Goal: Information Seeking & Learning: Learn about a topic

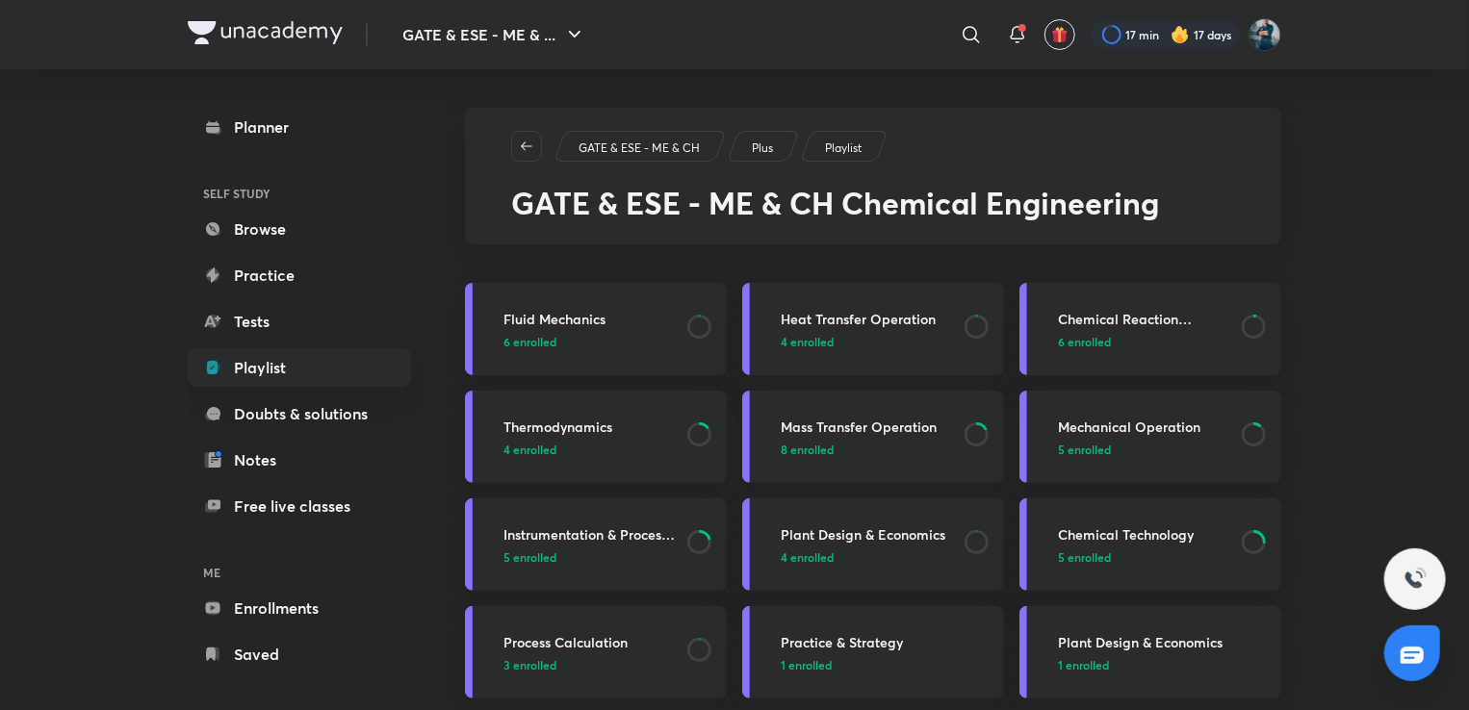
click at [822, 432] on h3 "Mass Transfer Operation" at bounding box center [867, 427] width 172 height 20
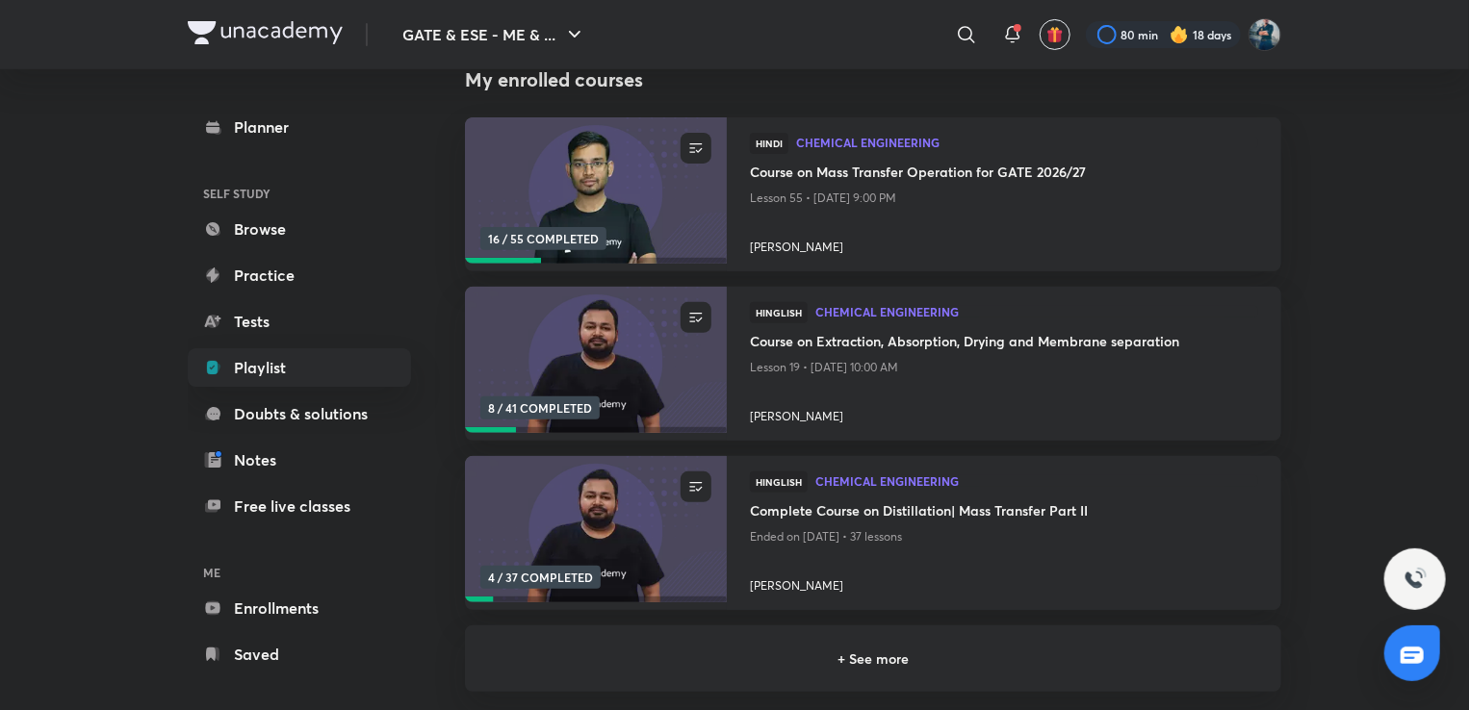
scroll to position [221, 0]
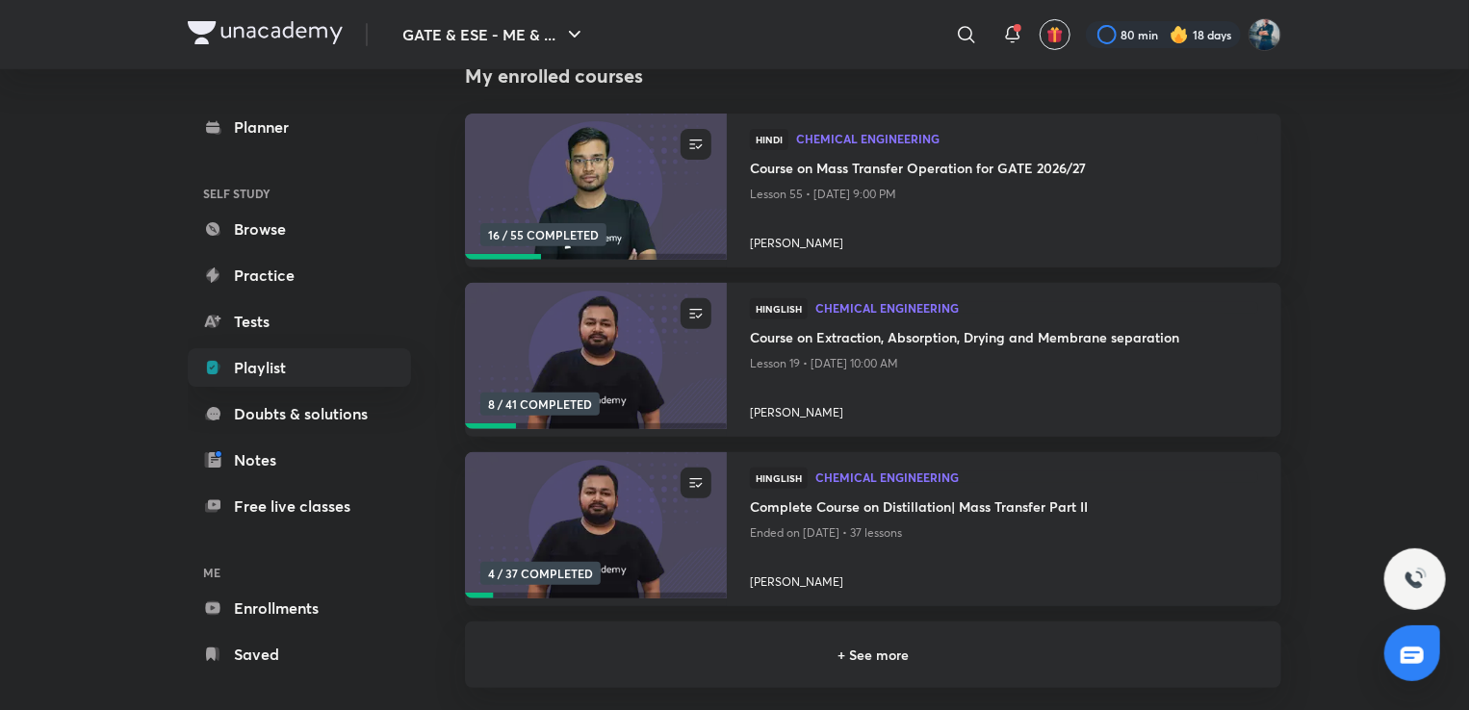
click at [838, 657] on h6 "+ See more" at bounding box center [873, 655] width 770 height 20
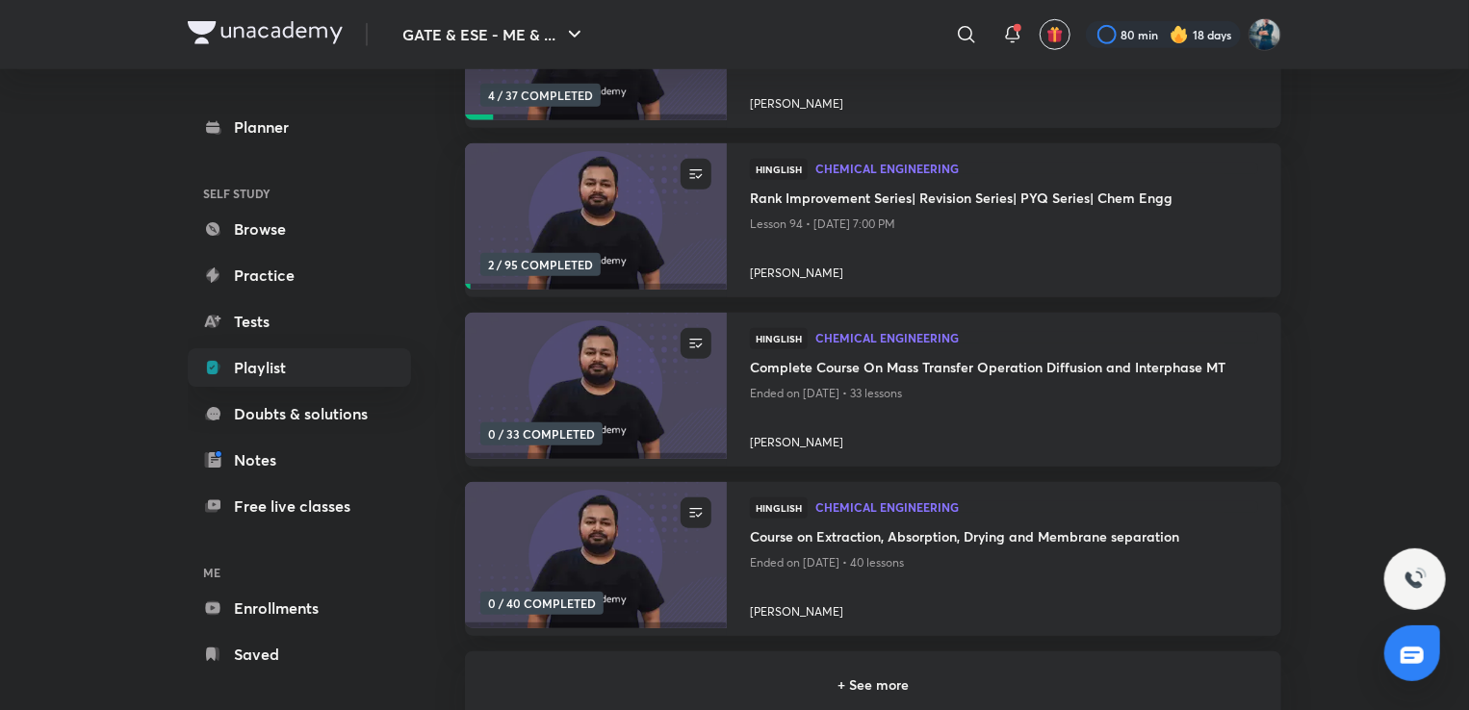
scroll to position [701, 0]
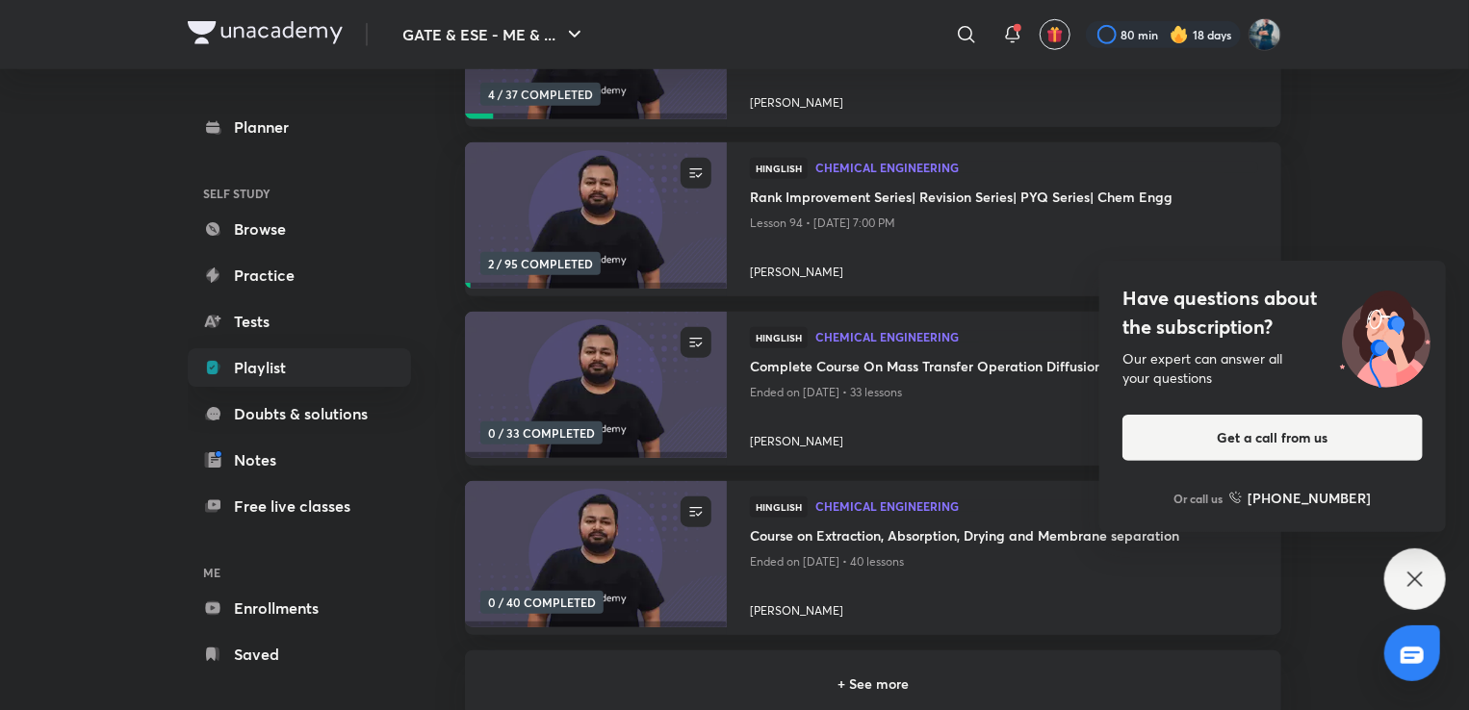
click at [871, 692] on h6 "+ See more" at bounding box center [873, 684] width 770 height 20
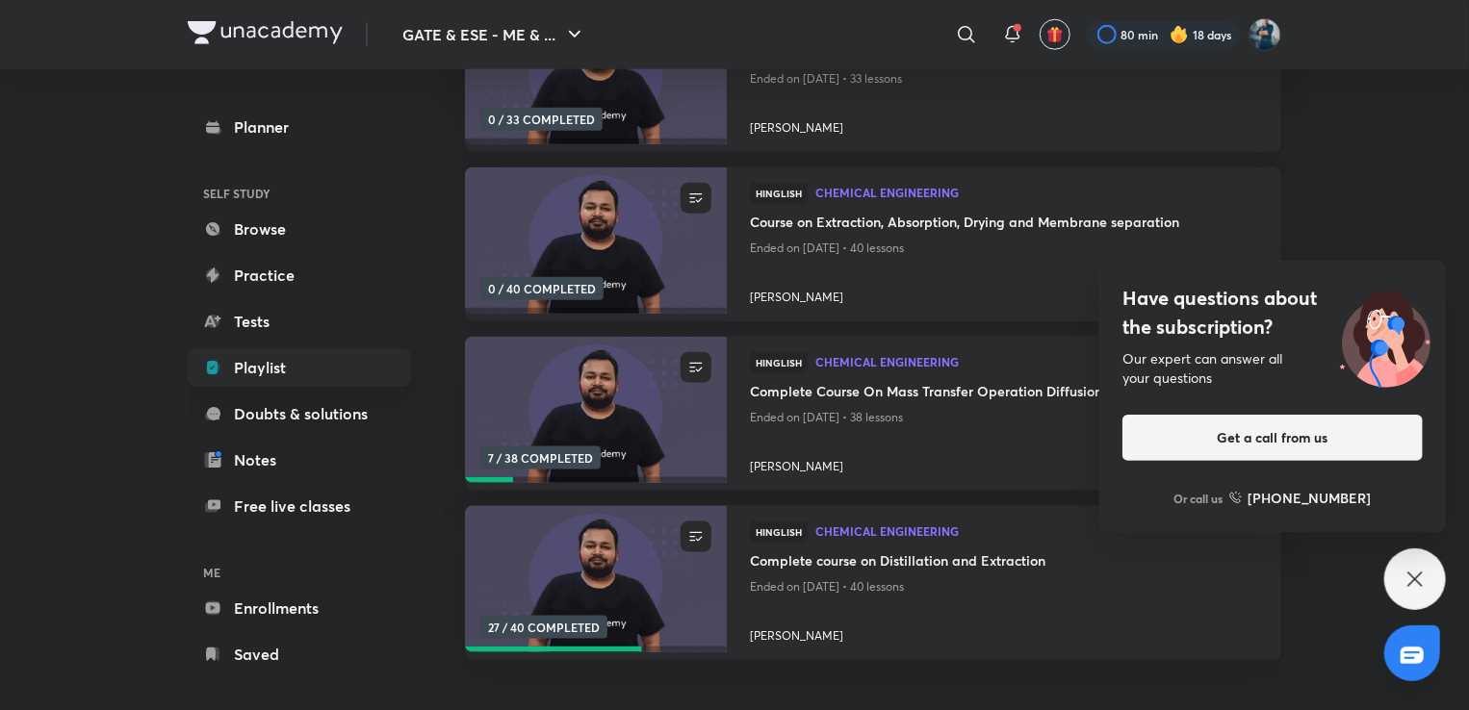
scroll to position [1019, 0]
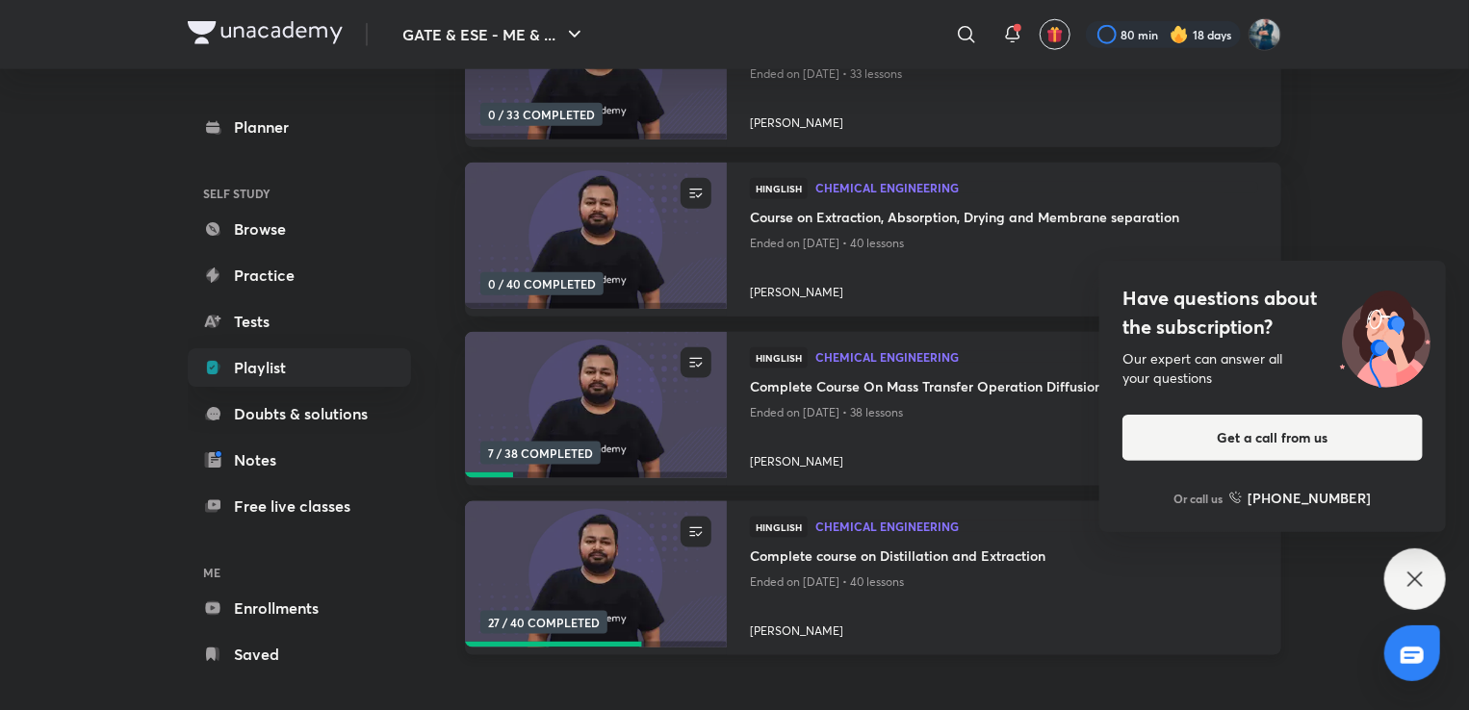
click at [902, 559] on h4 "Complete course on Distillation and Extraction" at bounding box center [1004, 558] width 508 height 24
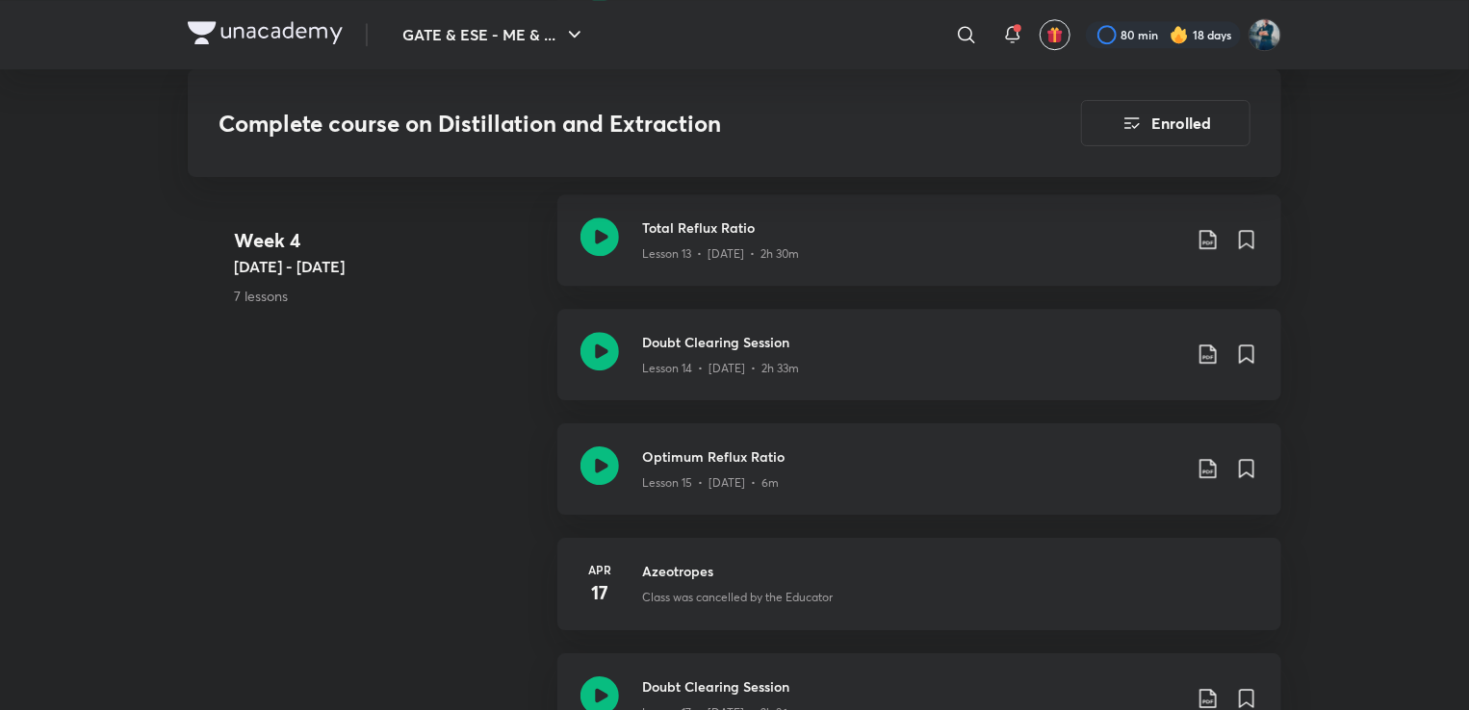
scroll to position [3179, 0]
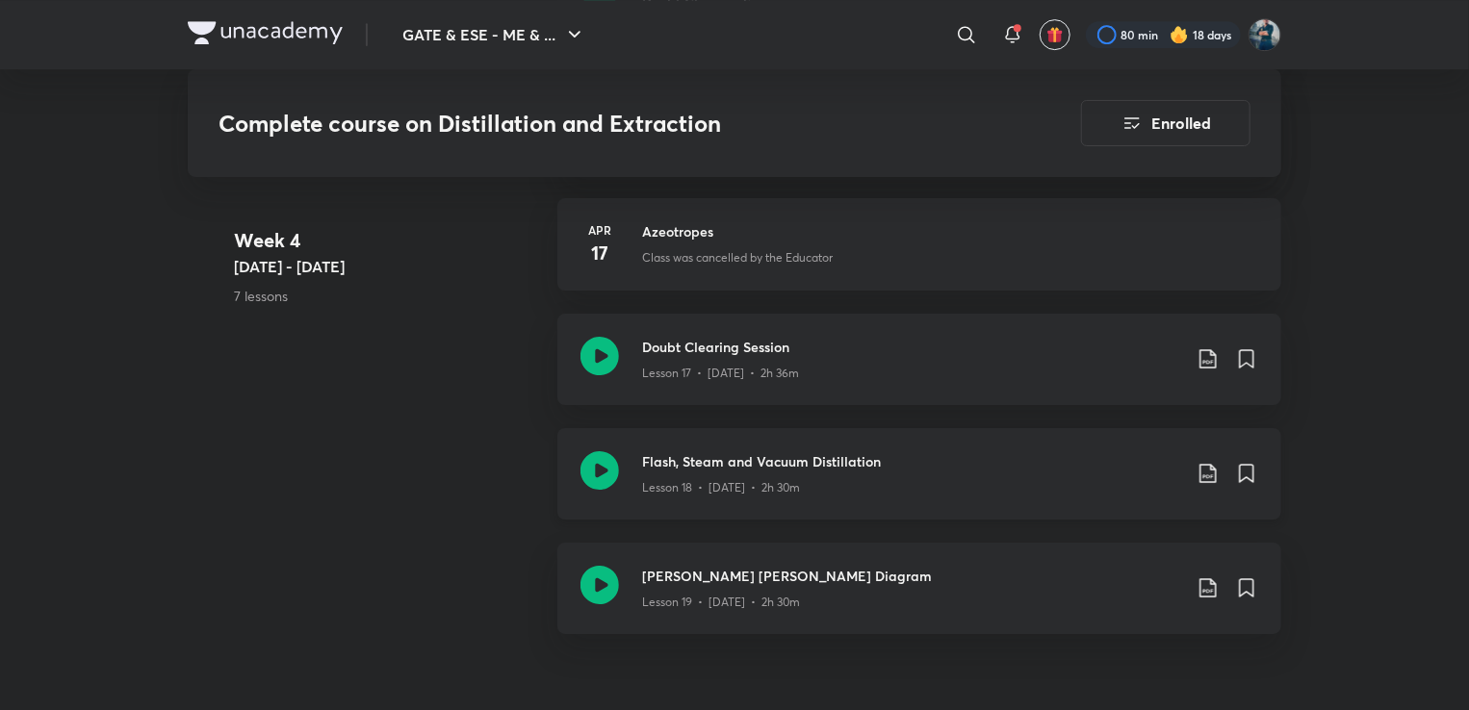
click at [791, 461] on h3 "Flash, Steam and Vacuum Distillation" at bounding box center [911, 461] width 539 height 20
click at [694, 340] on h3 "Doubt Clearing Session" at bounding box center [911, 347] width 539 height 20
